Goal: Transaction & Acquisition: Download file/media

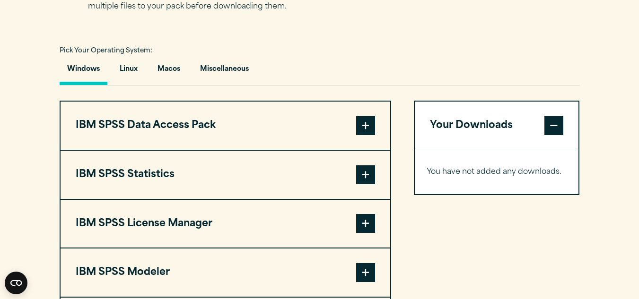
click at [265, 165] on button "IBM SPSS Statistics" at bounding box center [226, 175] width 330 height 48
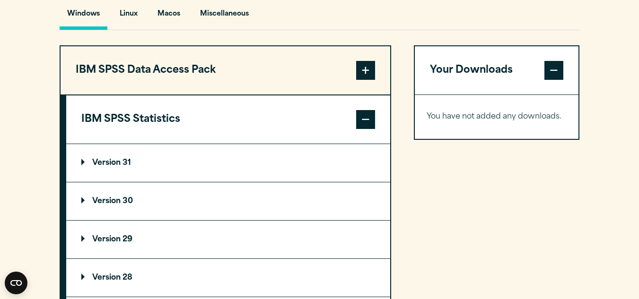
scroll to position [745, 0]
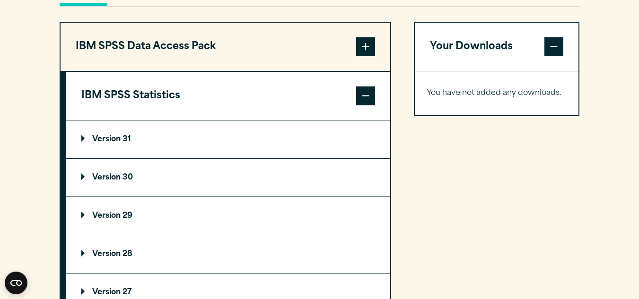
click at [203, 217] on summary "Version 29" at bounding box center [228, 216] width 324 height 38
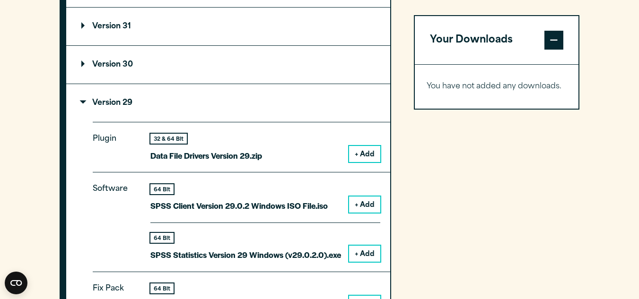
scroll to position [858, 0]
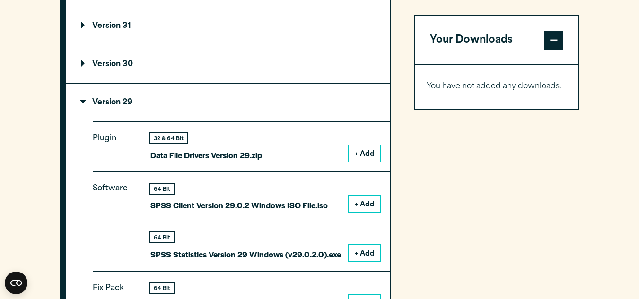
click at [352, 250] on button "+ Add" at bounding box center [364, 254] width 31 height 16
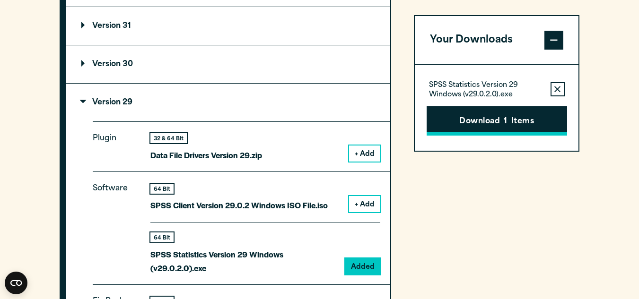
click at [509, 122] on button "Download 1 Items" at bounding box center [497, 120] width 141 height 29
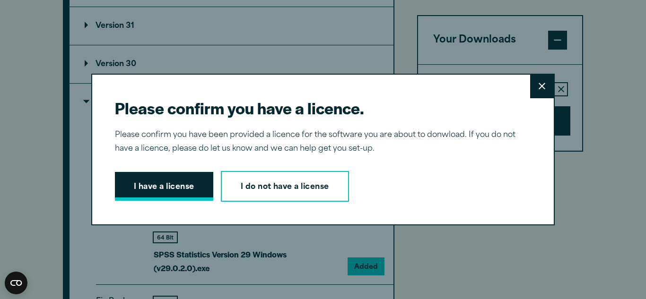
click at [150, 182] on button "I have a license" at bounding box center [164, 186] width 98 height 29
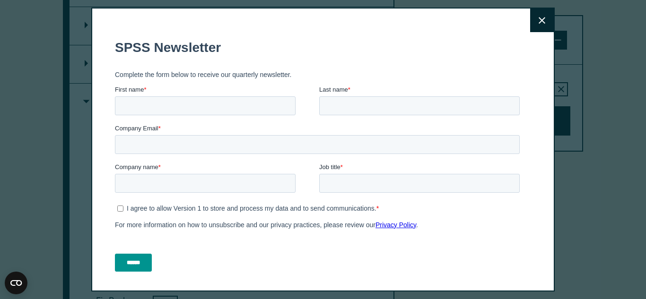
click at [530, 15] on button "Close" at bounding box center [542, 21] width 24 height 24
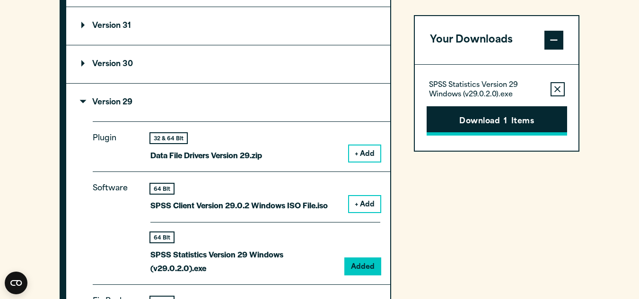
click at [535, 118] on button "Download 1 Items" at bounding box center [497, 120] width 141 height 29
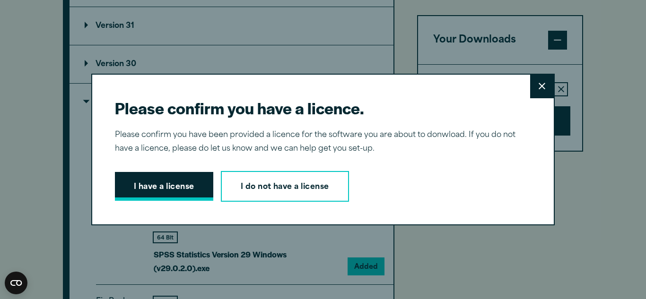
click at [144, 199] on button "I have a license" at bounding box center [164, 186] width 98 height 29
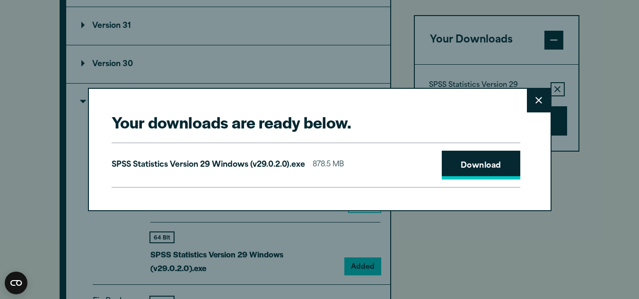
click at [476, 160] on link "Download" at bounding box center [481, 165] width 79 height 29
